Goal: Transaction & Acquisition: Purchase product/service

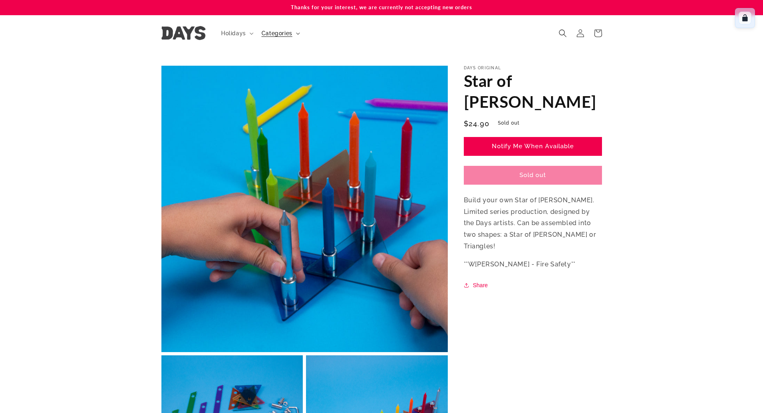
drag, startPoint x: 747, startPoint y: 1, endPoint x: 258, endPoint y: 31, distance: 490.4
click at [258, 31] on ul "Holidays [GEOGRAPHIC_DATA] [DATE] [GEOGRAPHIC_DATA] Lag Ba'[PERSON_NAME][DATE] …" at bounding box center [259, 33] width 87 height 17
click at [194, 40] on link at bounding box center [183, 33] width 50 height 20
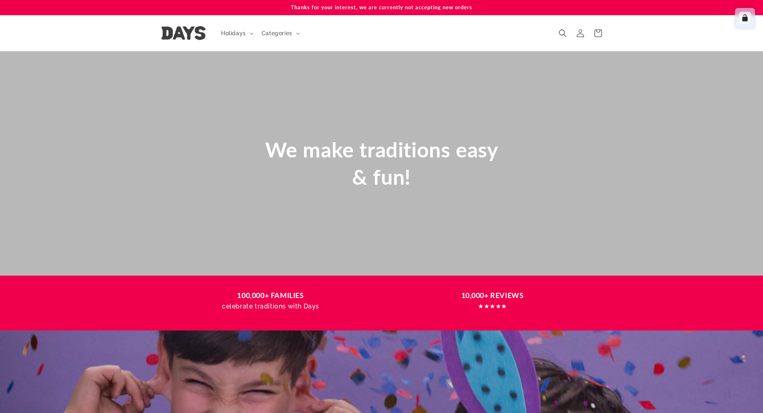
drag, startPoint x: 320, startPoint y: 7, endPoint x: 533, endPoint y: -2, distance: 213.7
click at [533, 0] on html "Skip to content Thanks for your interest, we are currently not accepting new or…" at bounding box center [381, 206] width 763 height 413
click at [539, 16] on header "Holidays Holidays Hanukkah Passover Purim Lag Ba'Omer" at bounding box center [381, 33] width 481 height 36
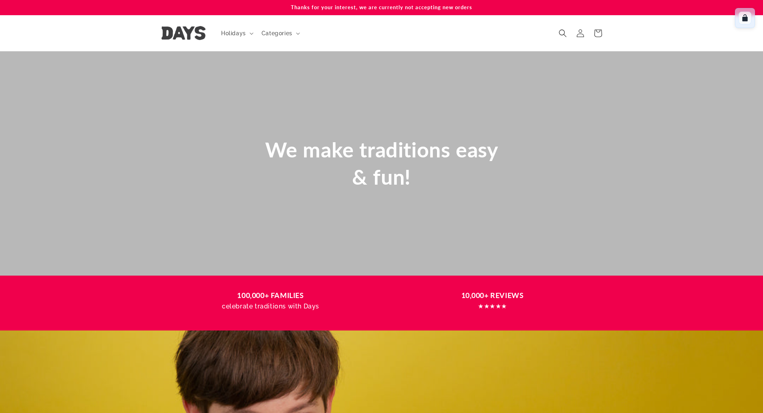
scroll to position [0, 1526]
